Goal: Information Seeking & Learning: Learn about a topic

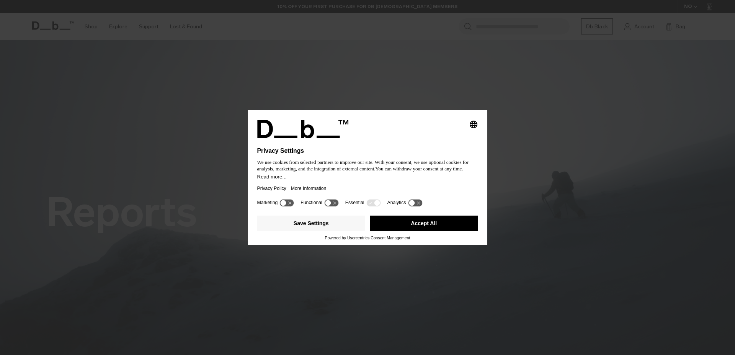
click at [426, 227] on button "Accept All" at bounding box center [424, 222] width 108 height 15
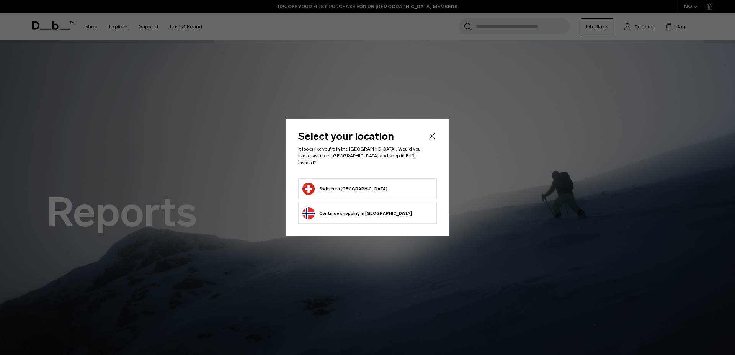
click at [346, 186] on button "Switch to Switzerland" at bounding box center [344, 189] width 85 height 12
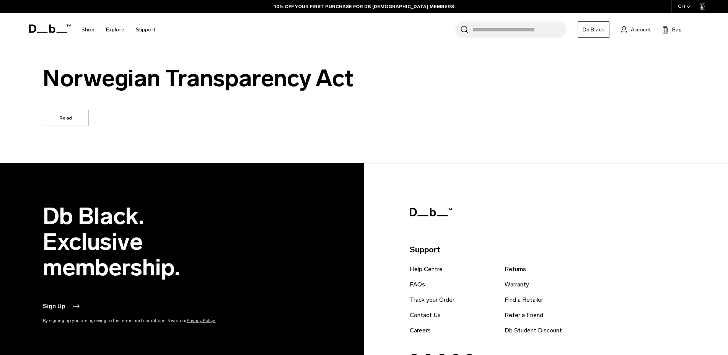
scroll to position [976, 0]
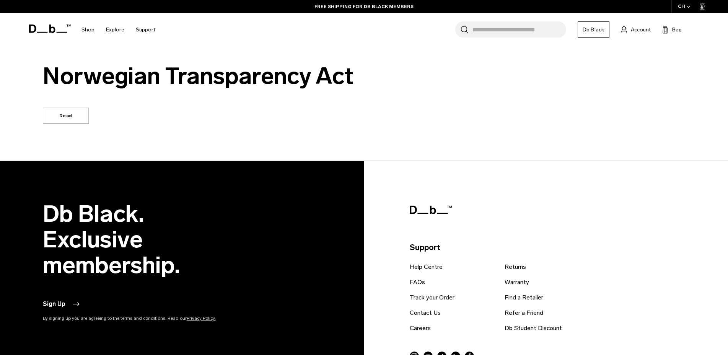
click at [64, 114] on link "Read" at bounding box center [66, 116] width 46 height 16
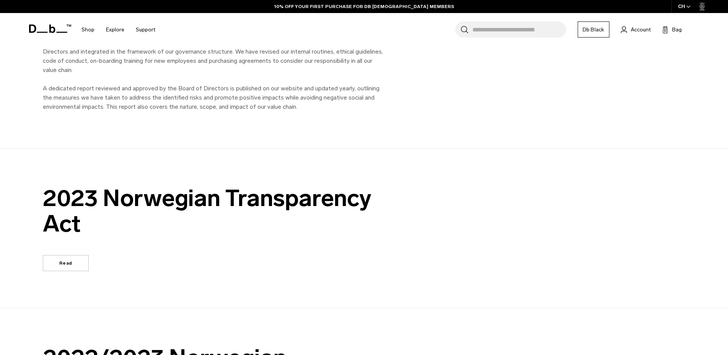
scroll to position [547, 0]
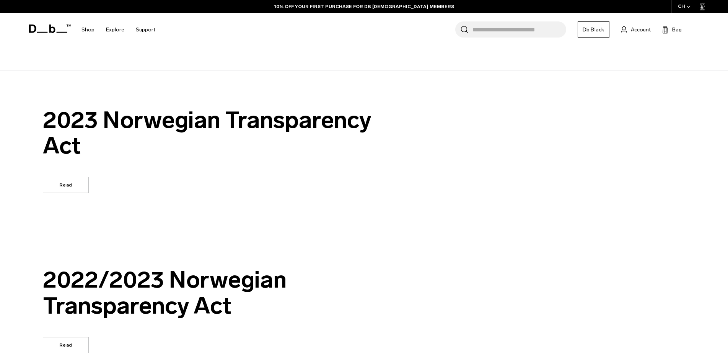
click at [63, 177] on link "Read" at bounding box center [66, 185] width 46 height 16
